Goal: Navigation & Orientation: Find specific page/section

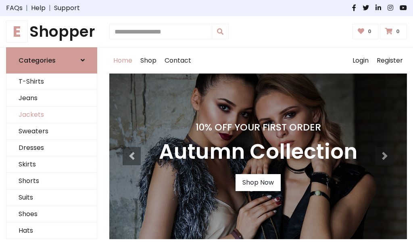
click at [52, 115] on link "Jackets" at bounding box center [51, 114] width 90 height 17
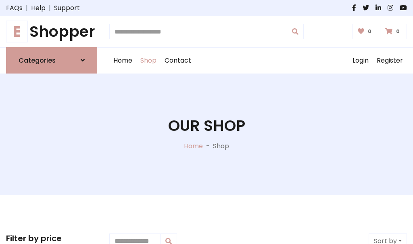
scroll to position [365, 0]
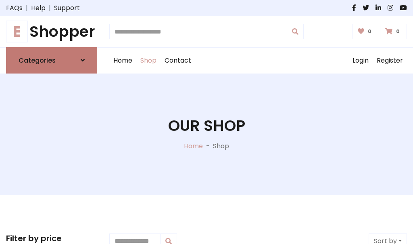
click at [52, 60] on h6 "Categories" at bounding box center [37, 60] width 37 height 8
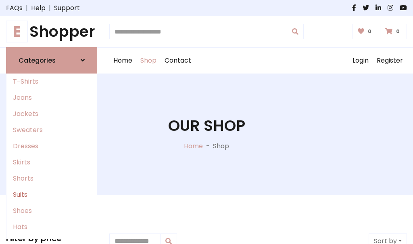
click at [52, 194] on link "Suits" at bounding box center [51, 194] width 90 height 16
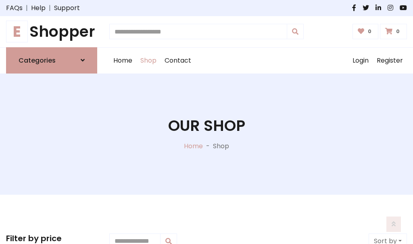
scroll to position [583, 0]
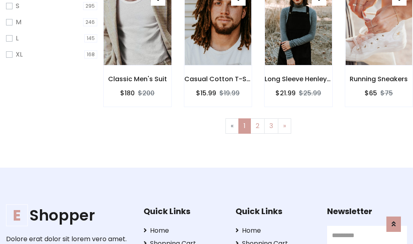
scroll to position [40, 0]
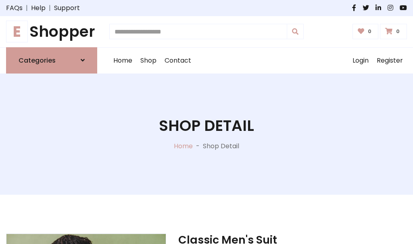
scroll to position [754, 0]
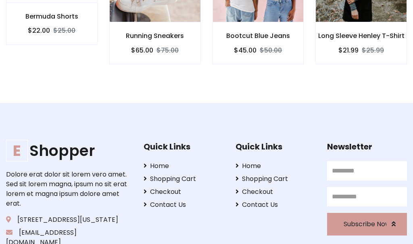
scroll to position [753, 0]
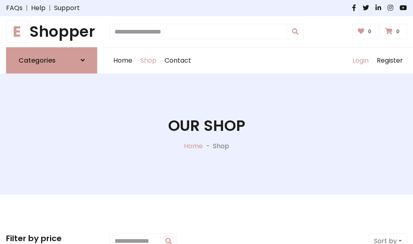
click at [360, 60] on link "Login" at bounding box center [360, 61] width 24 height 26
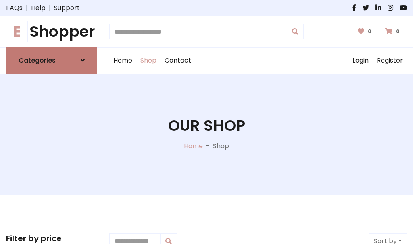
click at [83, 60] on icon at bounding box center [83, 60] width 4 height 6
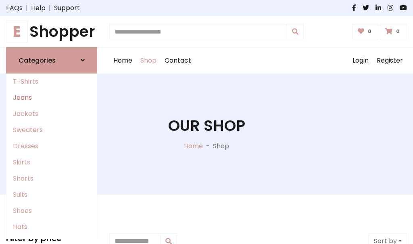
click at [52, 97] on link "Jeans" at bounding box center [51, 98] width 90 height 16
